Goal: Navigation & Orientation: Find specific page/section

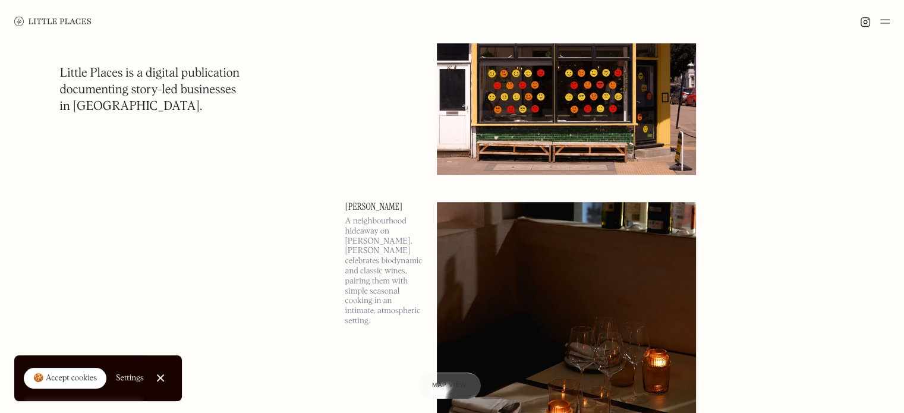
scroll to position [720, 0]
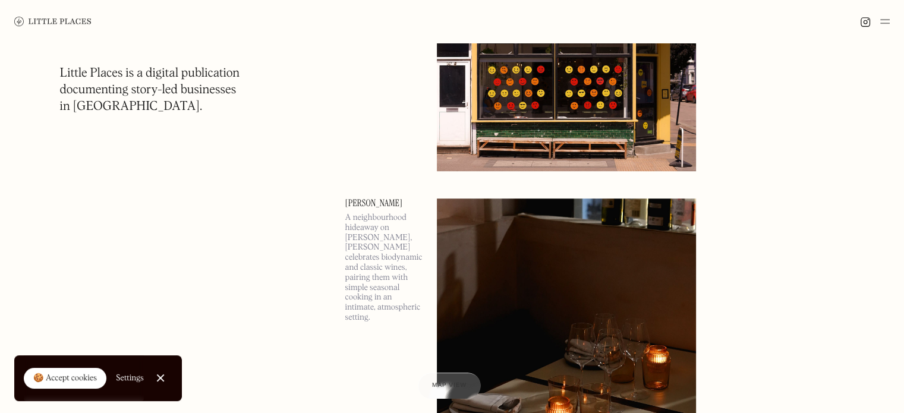
click at [38, 17] on img at bounding box center [52, 22] width 77 height 10
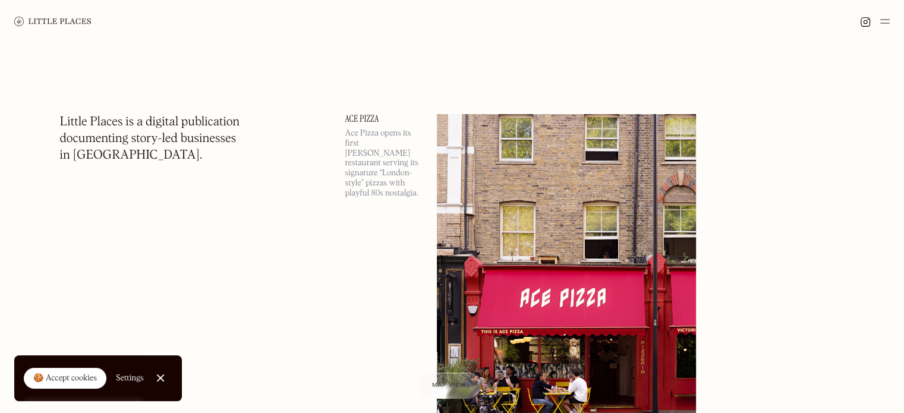
click at [884, 23] on img at bounding box center [886, 21] width 10 height 14
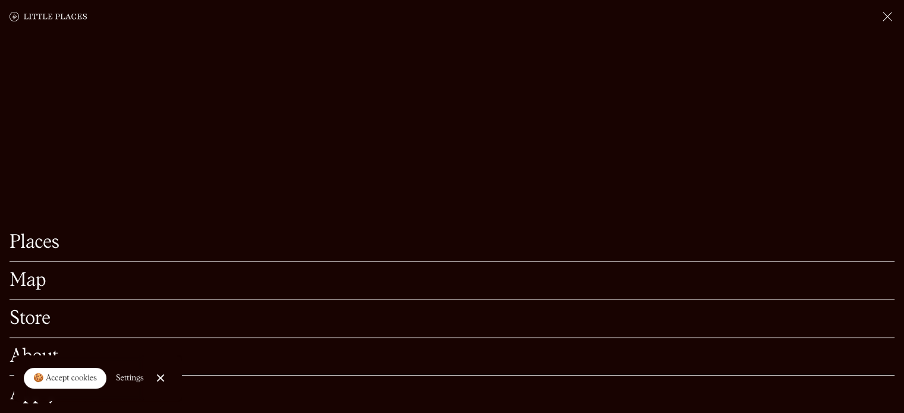
click at [46, 272] on link "Map" at bounding box center [452, 281] width 885 height 18
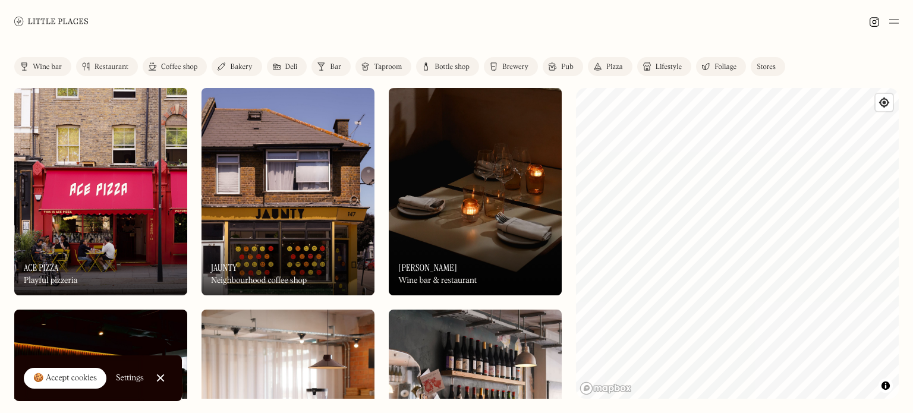
click at [741, 67] on div "Label Wine bar Restaurant Coffee shop Bakery Deli Bar Taproom Bottle shop Brewe…" at bounding box center [456, 228] width 913 height 370
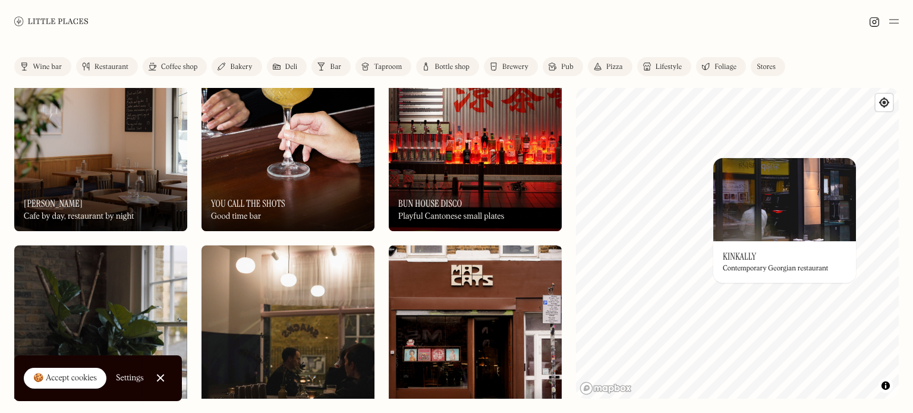
scroll to position [3615, 0]
